Goal: Obtain resource: Download file/media

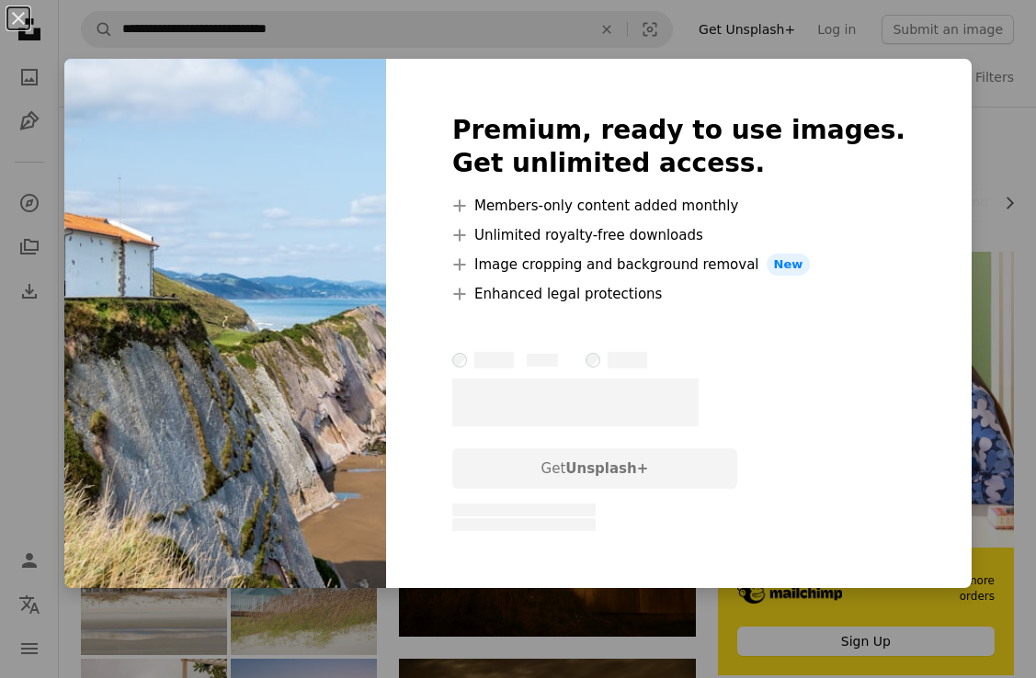
scroll to position [92, 0]
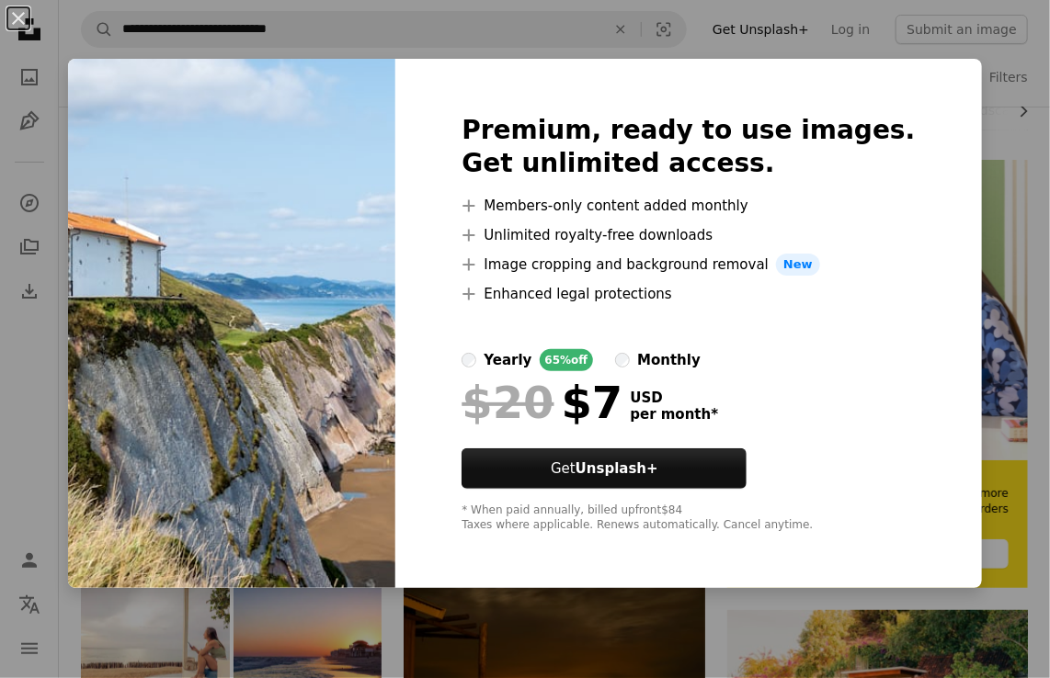
click at [939, 123] on div "An X shape Premium, ready to use images. Get unlimited access. A plus sign Memb…" at bounding box center [525, 339] width 1050 height 678
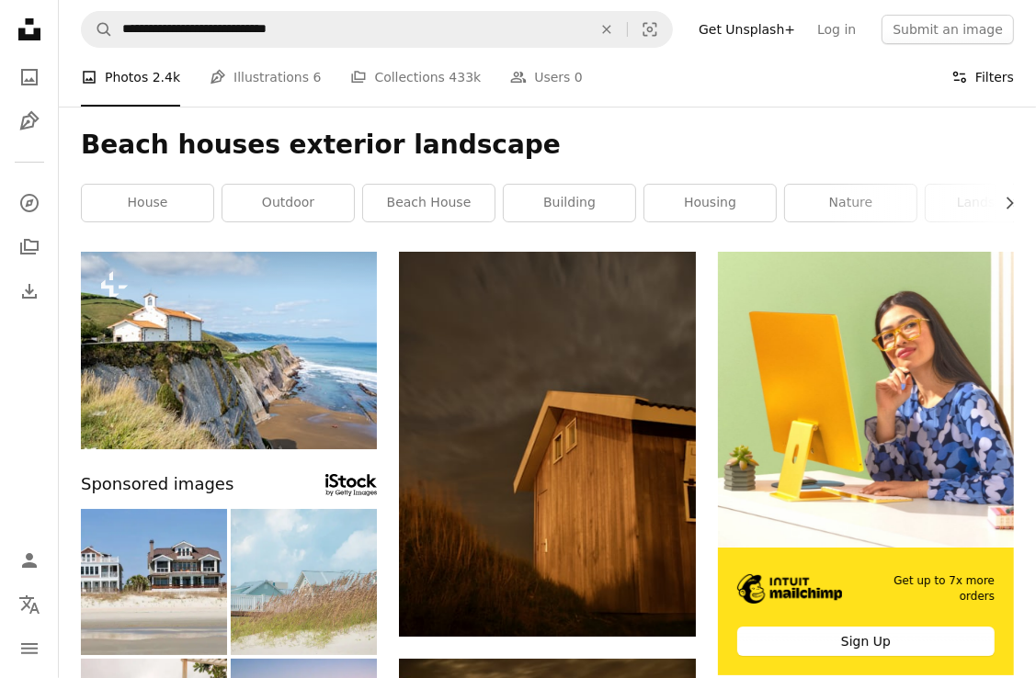
click at [995, 75] on button "Filters Filters" at bounding box center [982, 77] width 63 height 59
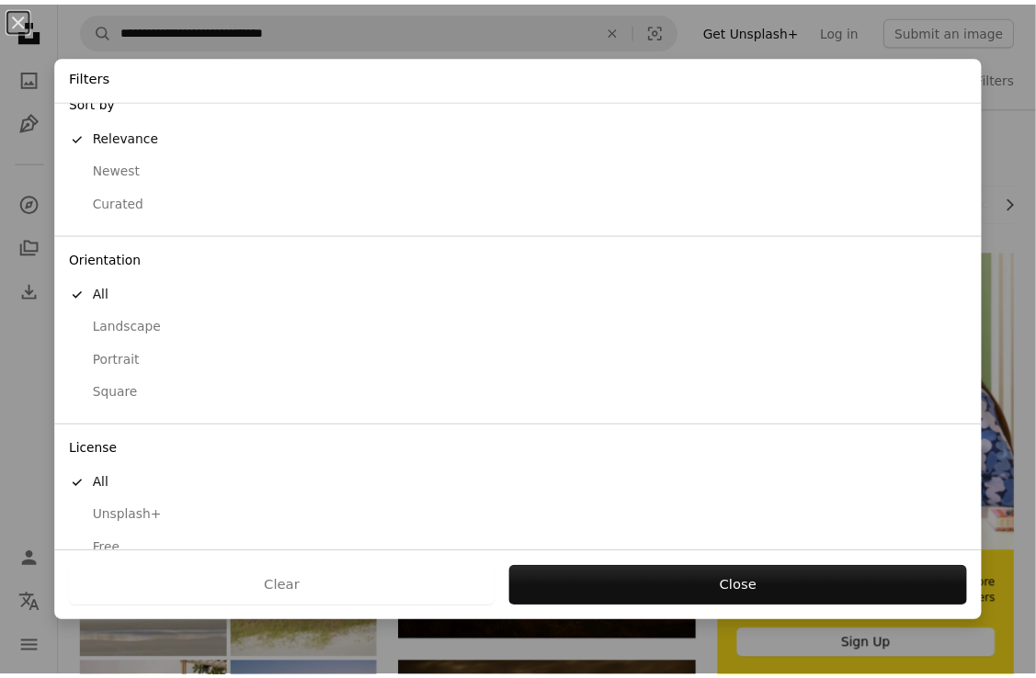
scroll to position [49, 0]
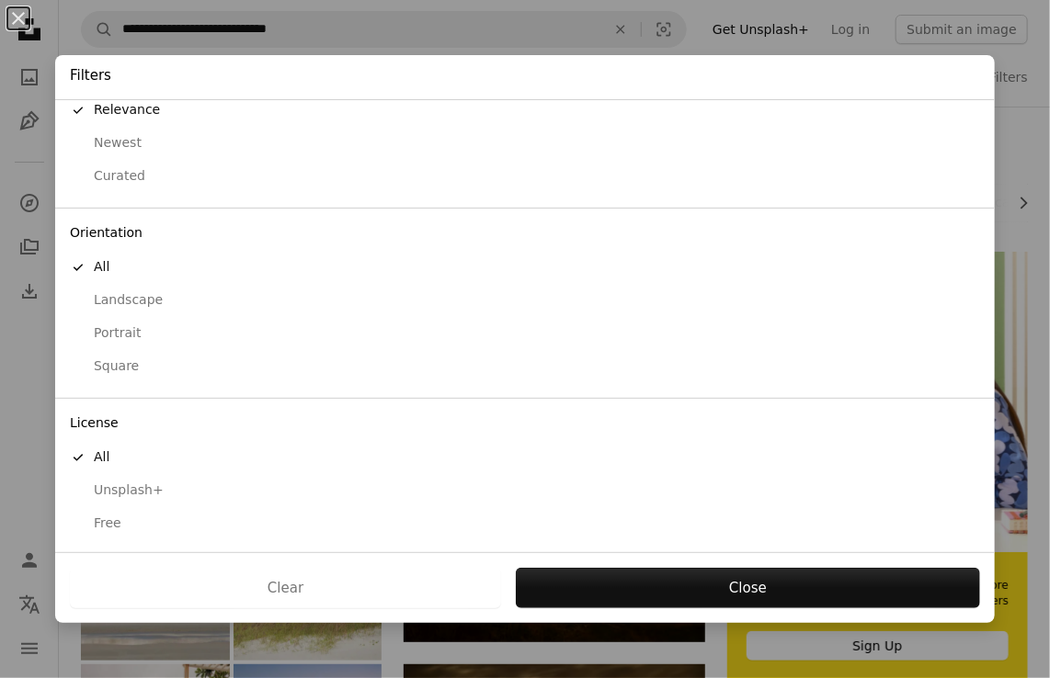
click at [104, 517] on div "Free" at bounding box center [525, 524] width 910 height 18
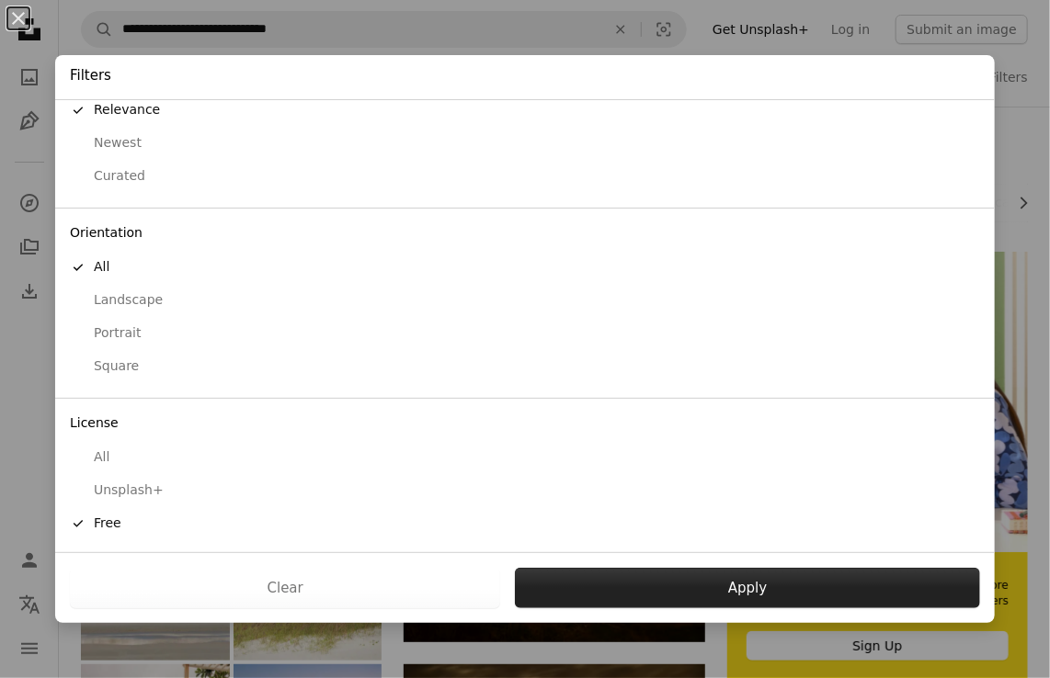
click at [666, 586] on button "Apply" at bounding box center [747, 588] width 465 height 40
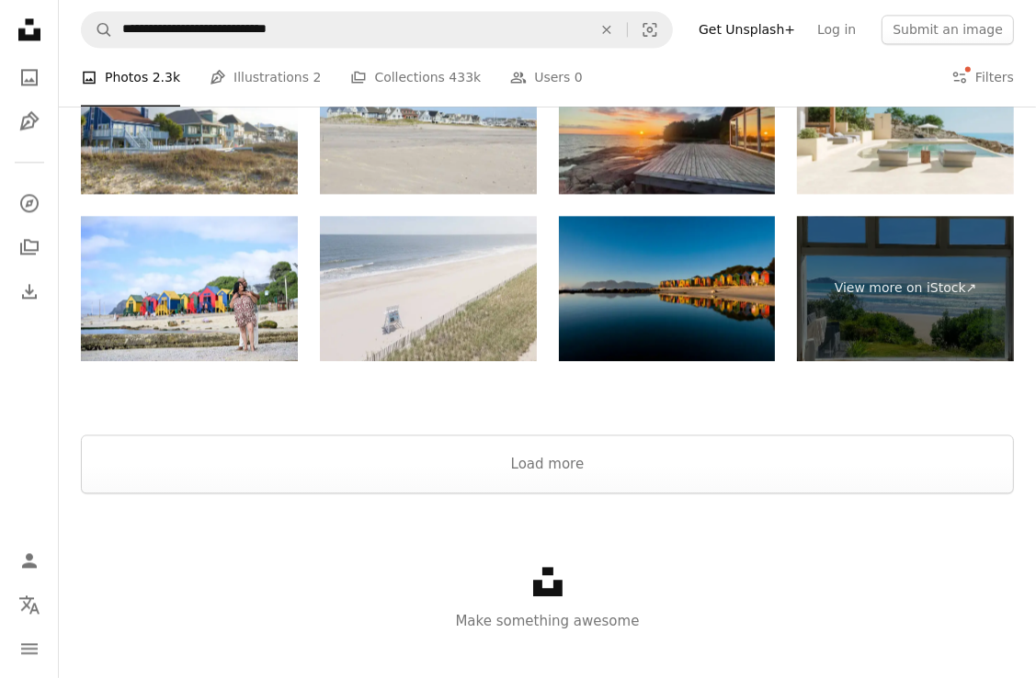
scroll to position [3125, 0]
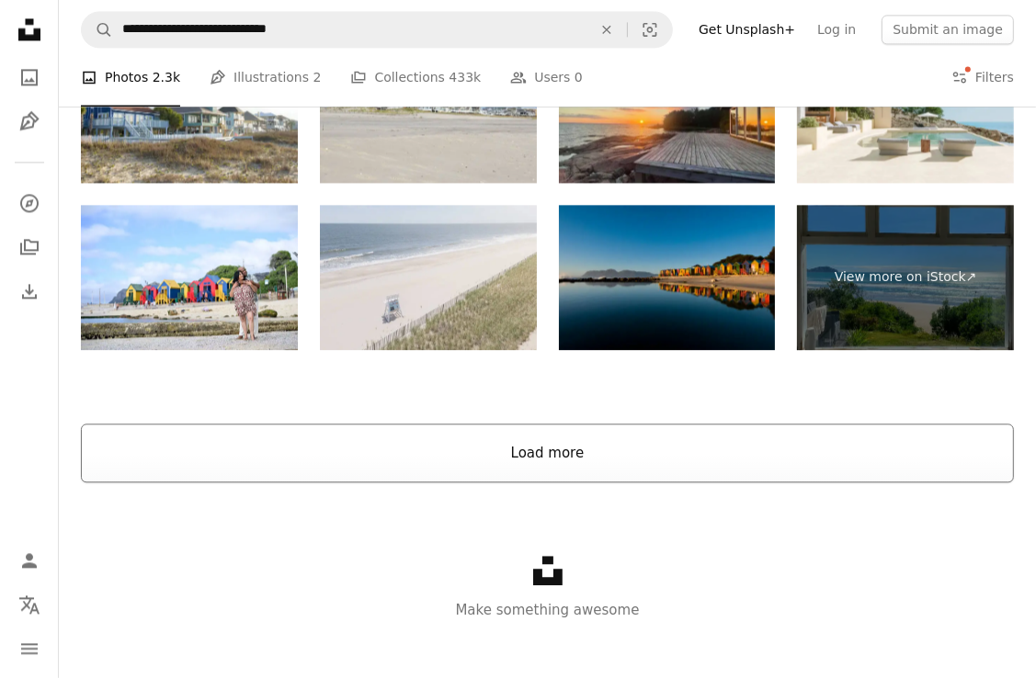
click at [543, 436] on button "Load more" at bounding box center [547, 453] width 933 height 59
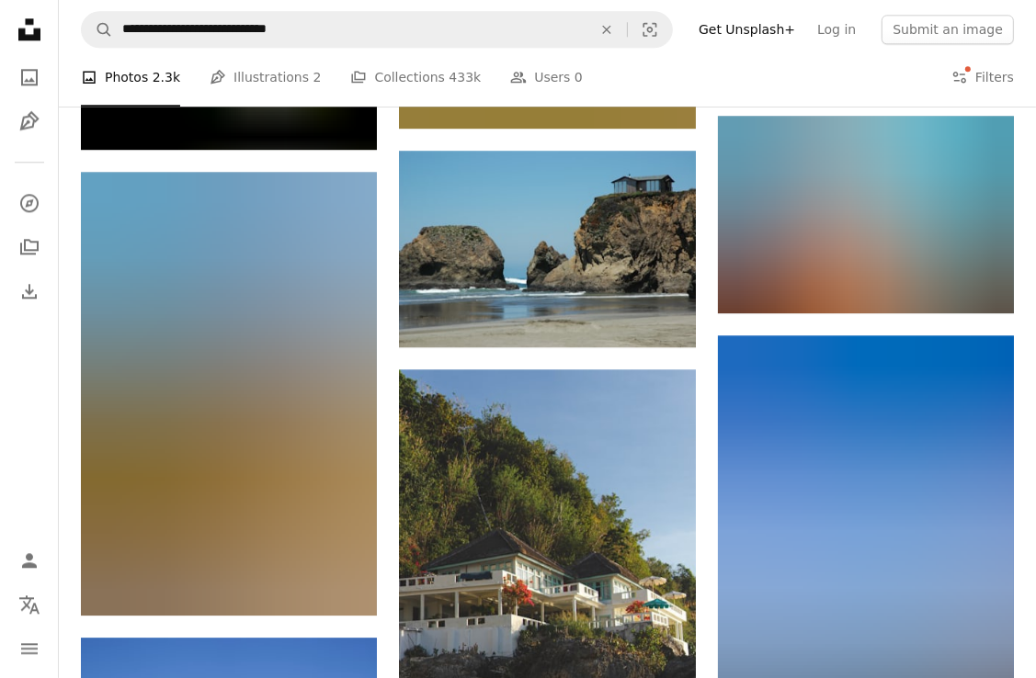
scroll to position [19026, 0]
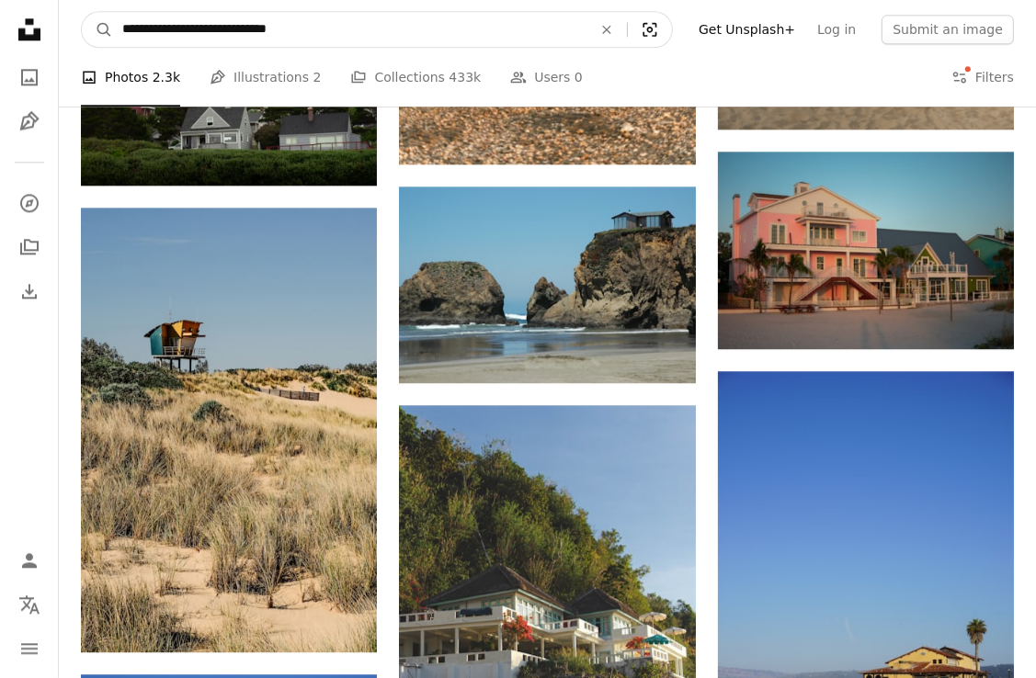
click at [665, 33] on icon "Visual search" at bounding box center [650, 29] width 44 height 18
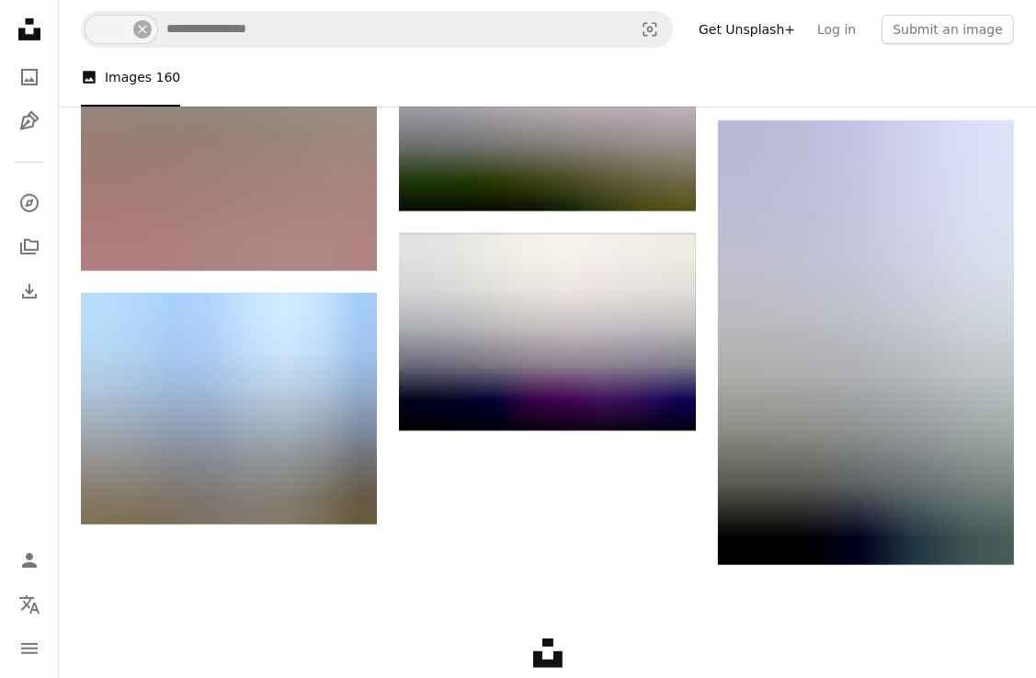
scroll to position [10938, 0]
